Goal: Transaction & Acquisition: Subscribe to service/newsletter

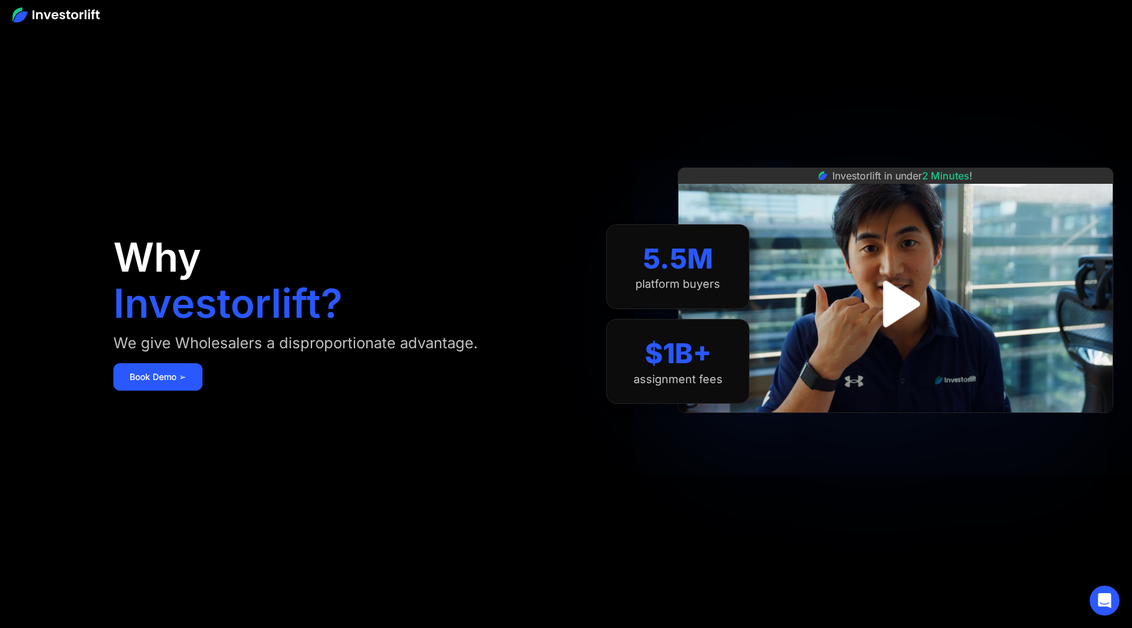
click at [888, 302] on img "open lightbox" at bounding box center [896, 304] width 84 height 84
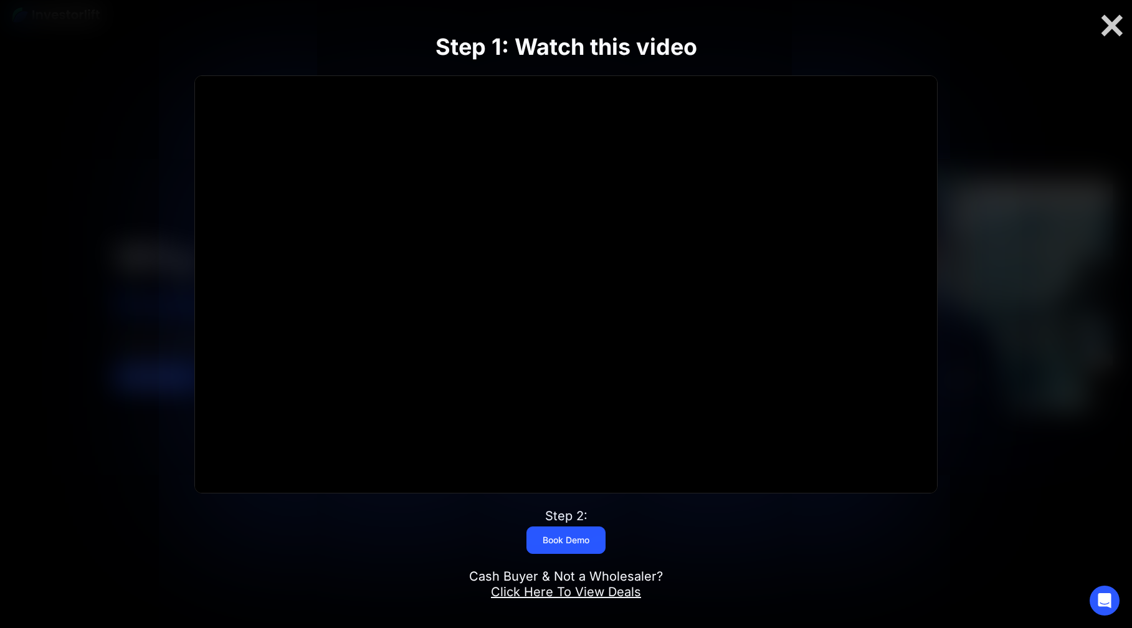
click at [1107, 21] on div at bounding box center [1112, 25] width 40 height 26
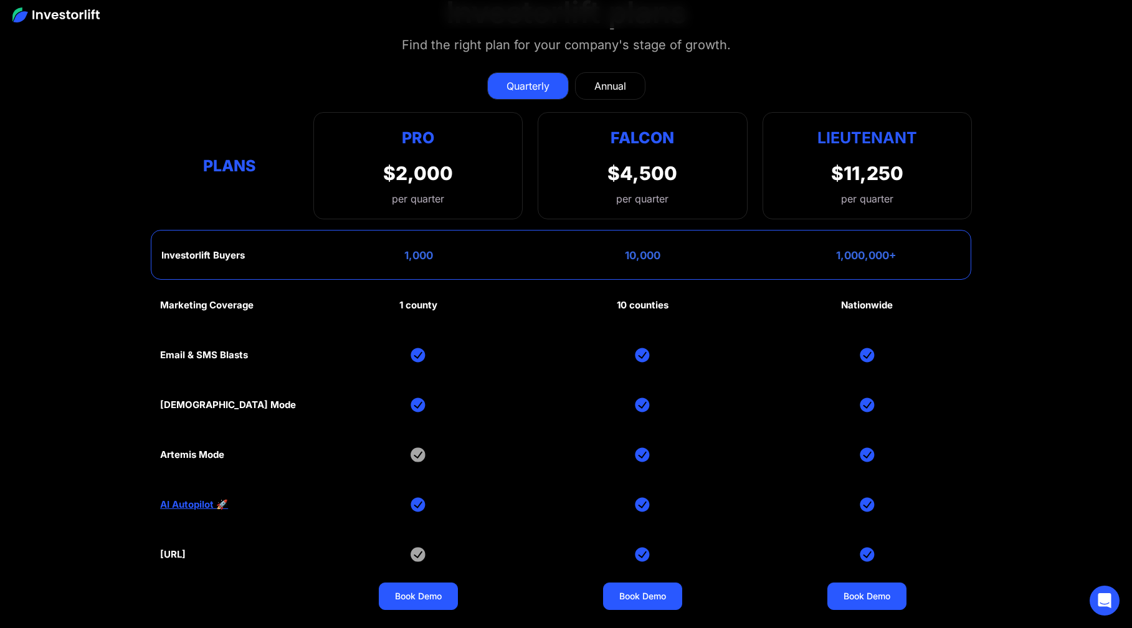
scroll to position [6165, 0]
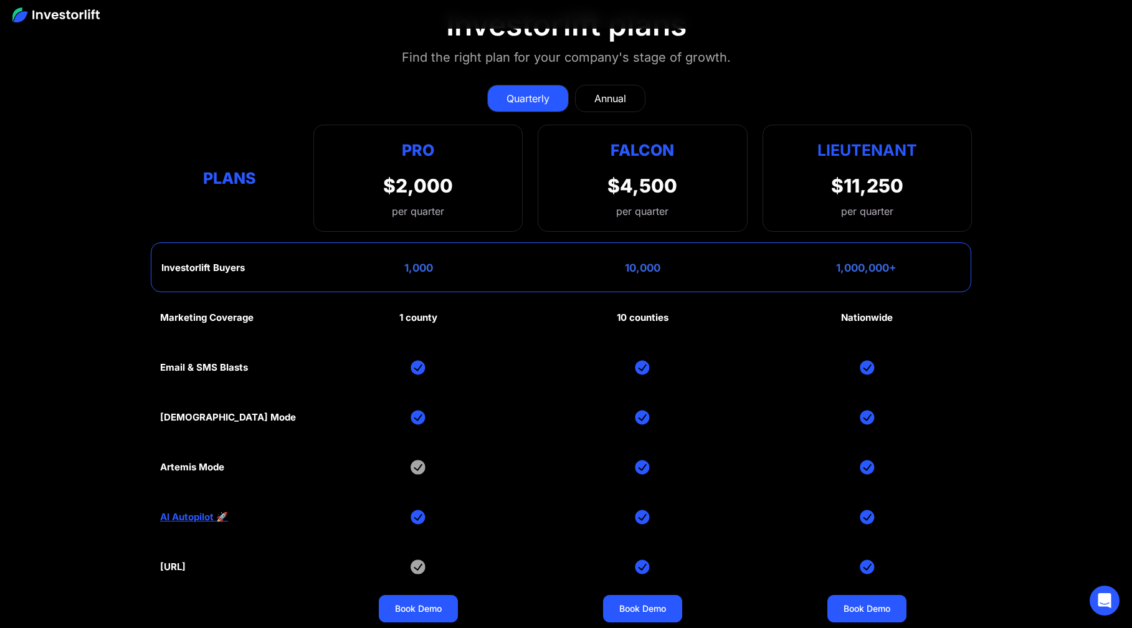
click at [624, 93] on div "Annual" at bounding box center [610, 98] width 32 height 15
click at [528, 94] on div "Quarterly" at bounding box center [528, 98] width 43 height 15
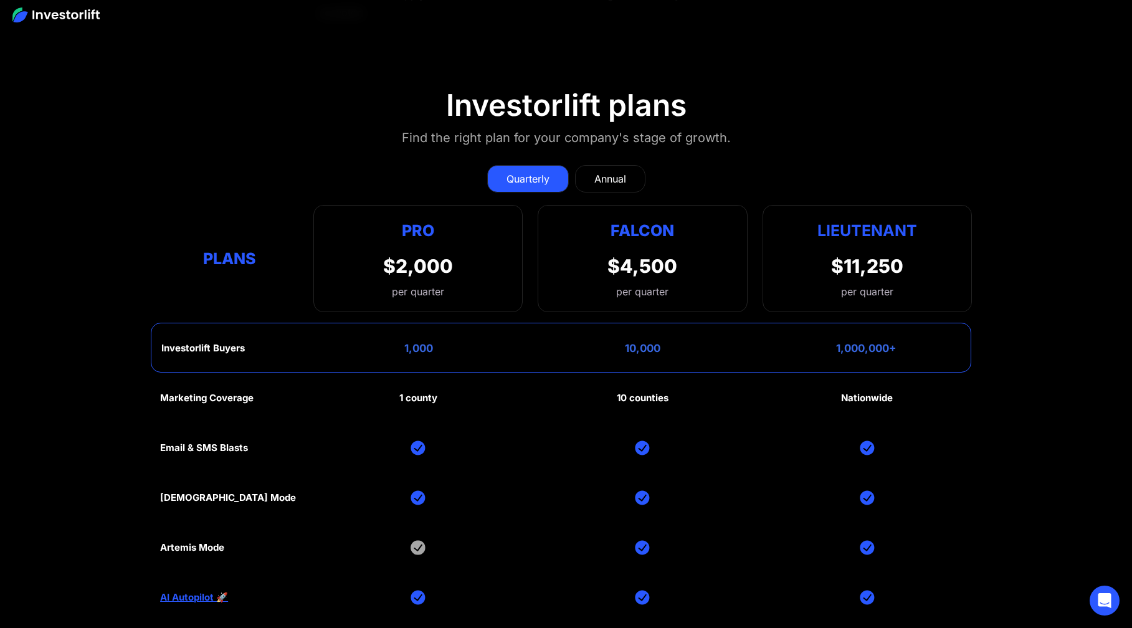
scroll to position [6076, 0]
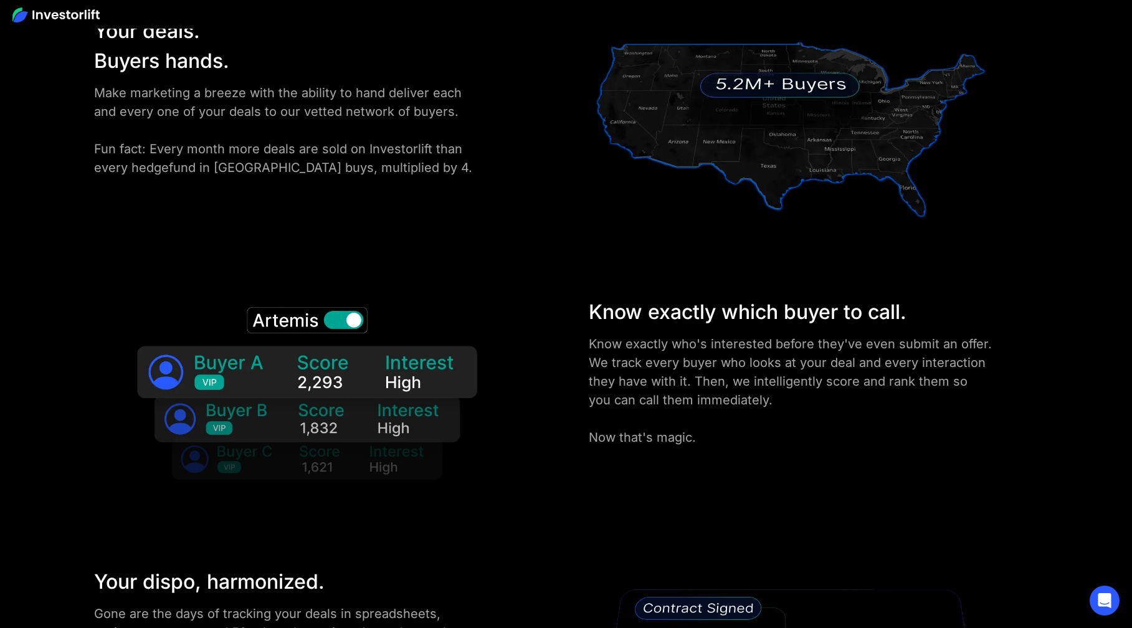
scroll to position [2052, 0]
